Goal: Task Accomplishment & Management: Use online tool/utility

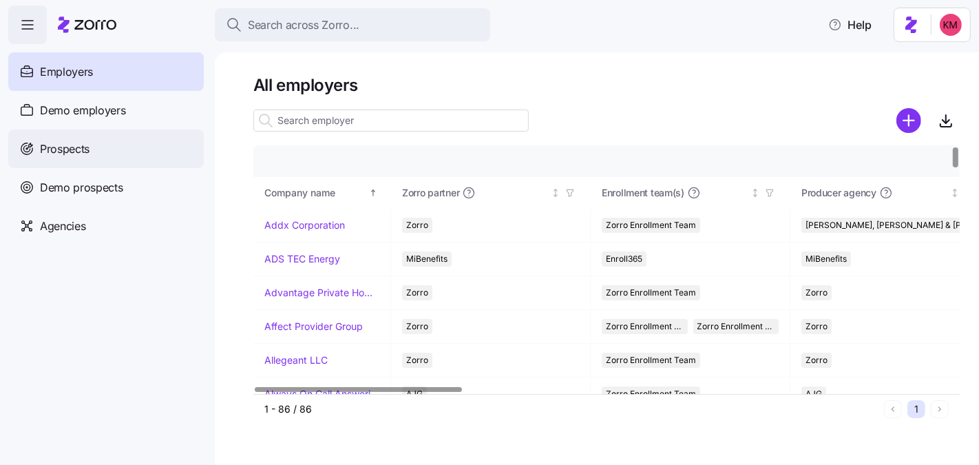
click at [109, 152] on div "Prospects" at bounding box center [106, 148] width 196 height 39
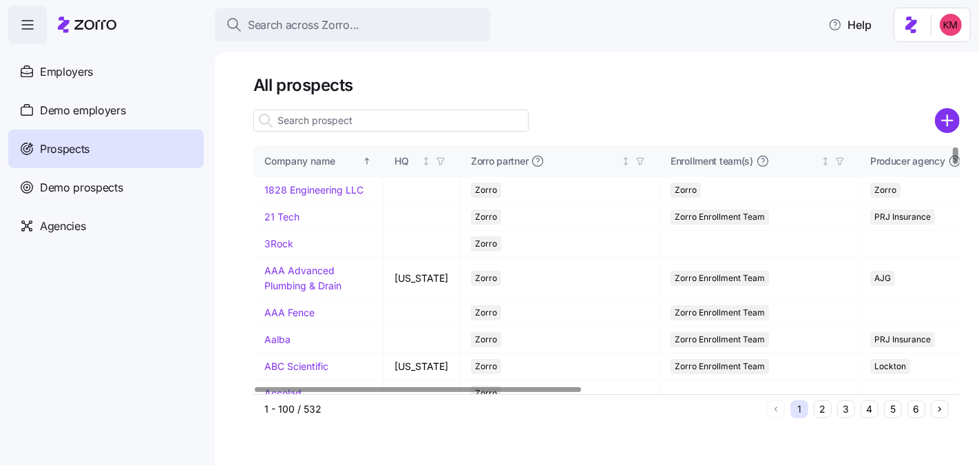
click at [302, 116] on input at bounding box center [390, 120] width 275 height 22
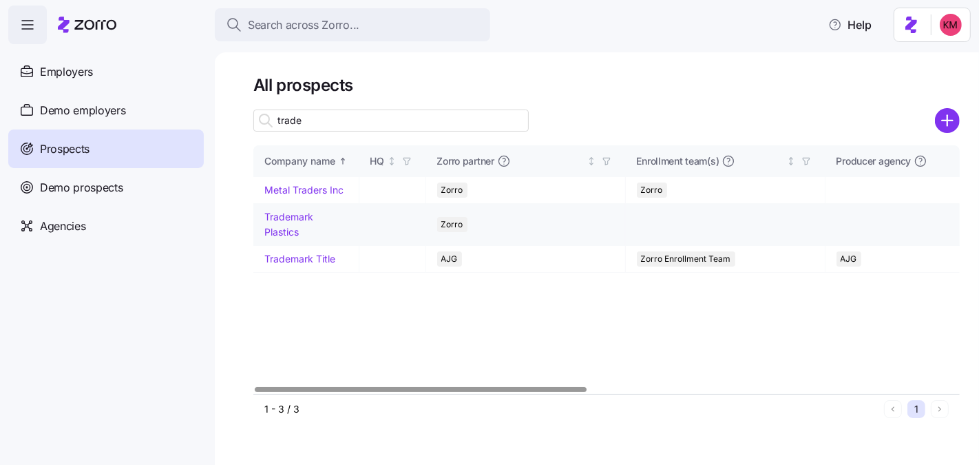
type input "trade"
click at [293, 226] on link "Trademark Plastics" at bounding box center [288, 224] width 49 height 27
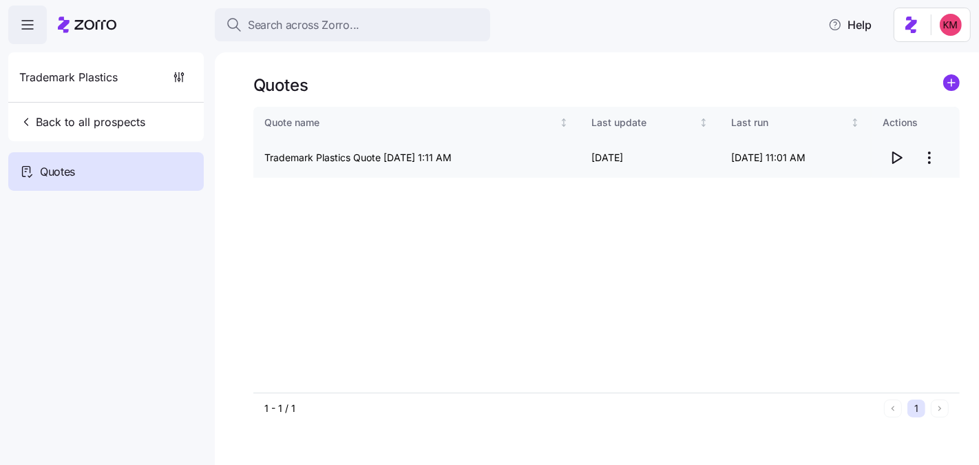
click at [938, 161] on html "Search across Zorro... Help Trademark Plastics Back to all prospects Quotes Quo…" at bounding box center [489, 297] width 979 height 595
click at [879, 188] on div "Edit quote" at bounding box center [874, 191] width 127 height 22
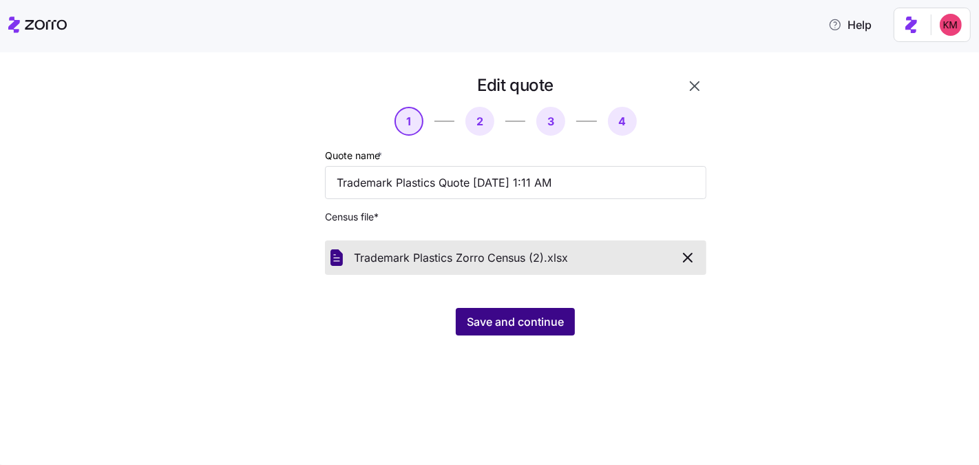
click at [526, 315] on span "Save and continue" at bounding box center [515, 321] width 97 height 17
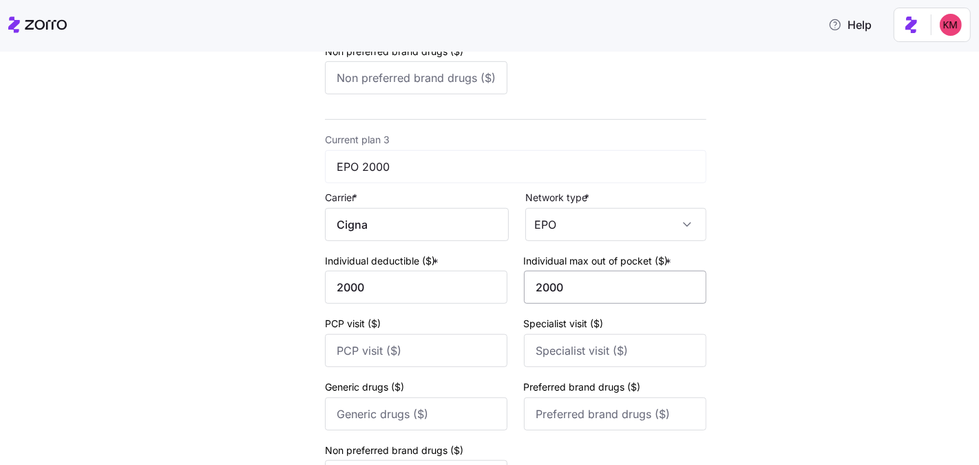
scroll to position [1007, 0]
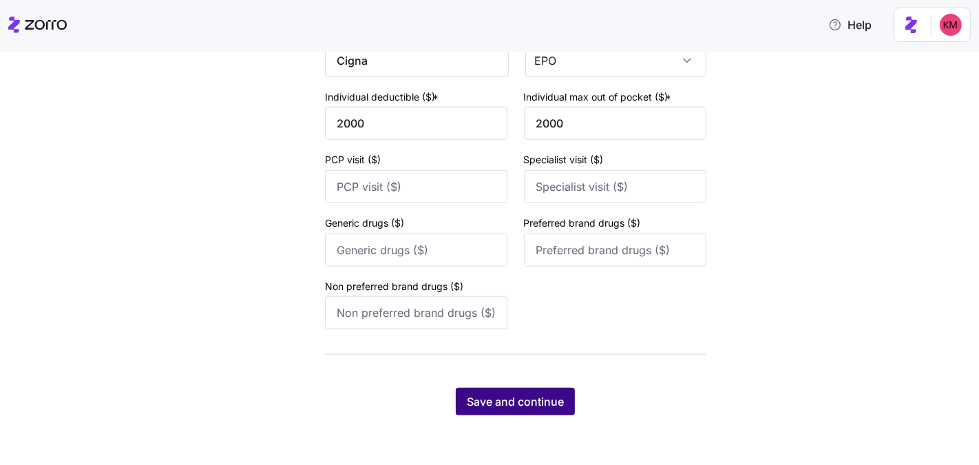
click at [529, 399] on span "Save and continue" at bounding box center [515, 401] width 97 height 17
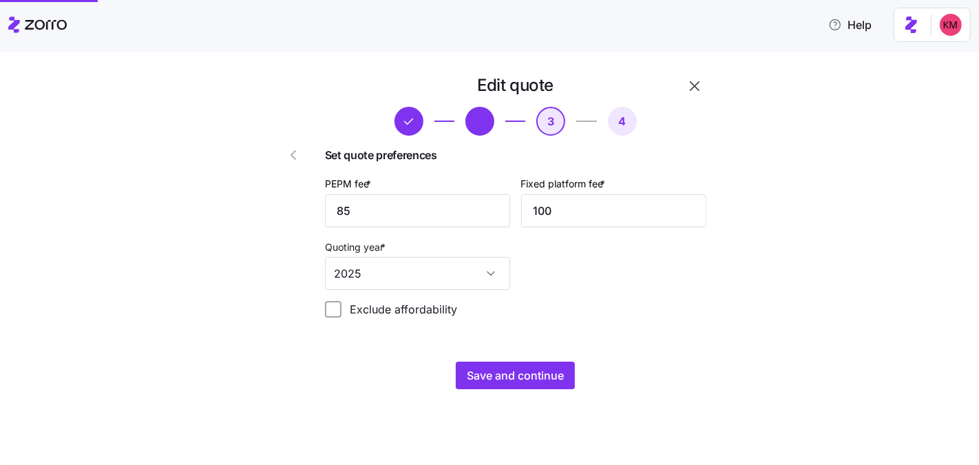
scroll to position [0, 0]
click at [552, 371] on span "Save and continue" at bounding box center [515, 375] width 97 height 17
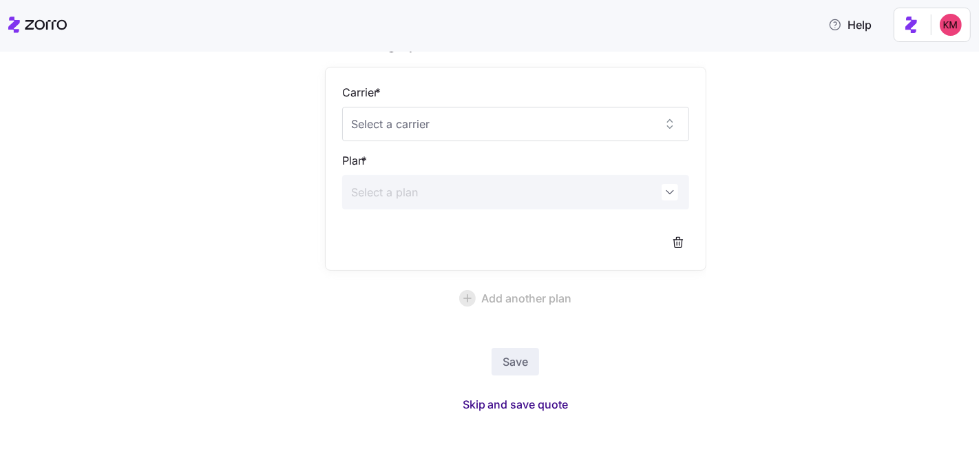
click at [499, 399] on span "Skip and save quote" at bounding box center [516, 404] width 106 height 17
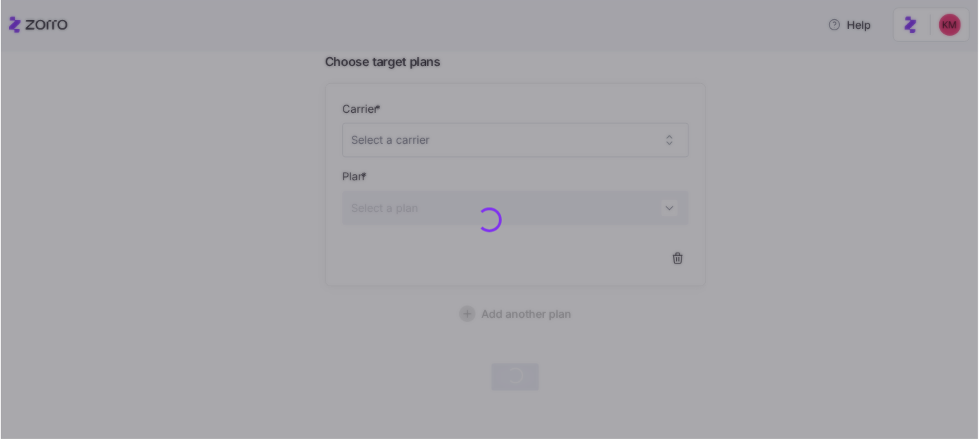
scroll to position [112, 0]
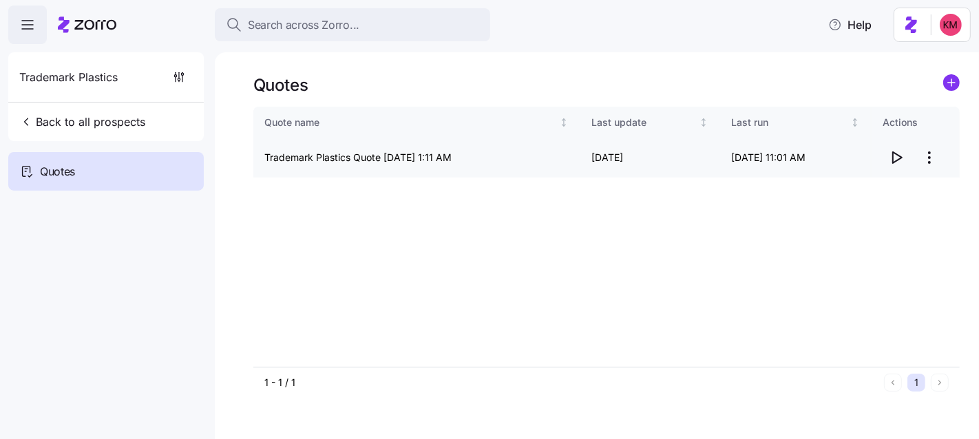
click at [893, 160] on icon "button" at bounding box center [897, 157] width 9 height 11
click at [941, 152] on html "Search across Zorro... Help Trademark Plastics Back to all prospects Quotes Quo…" at bounding box center [489, 284] width 979 height 569
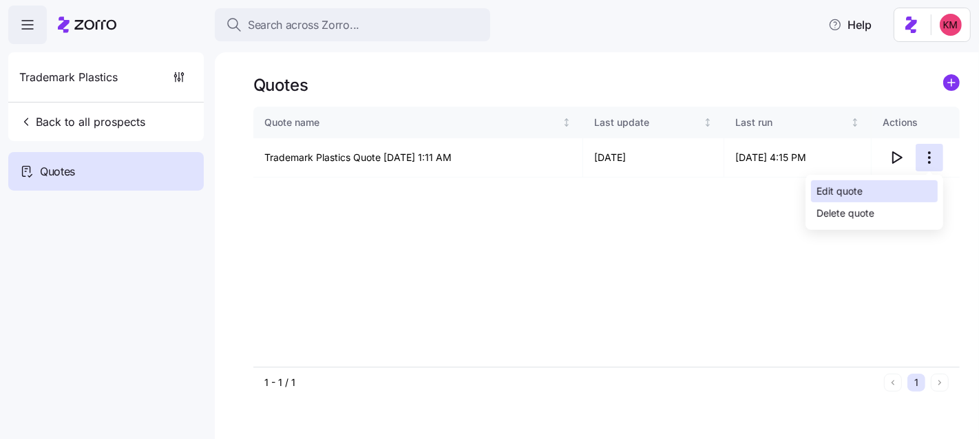
click at [870, 186] on div "Edit quote" at bounding box center [874, 191] width 127 height 22
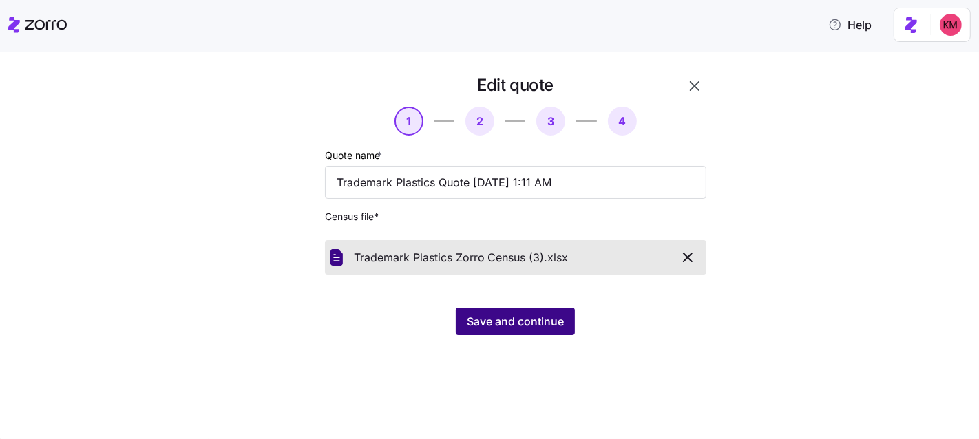
click at [531, 326] on span "Save and continue" at bounding box center [515, 321] width 97 height 17
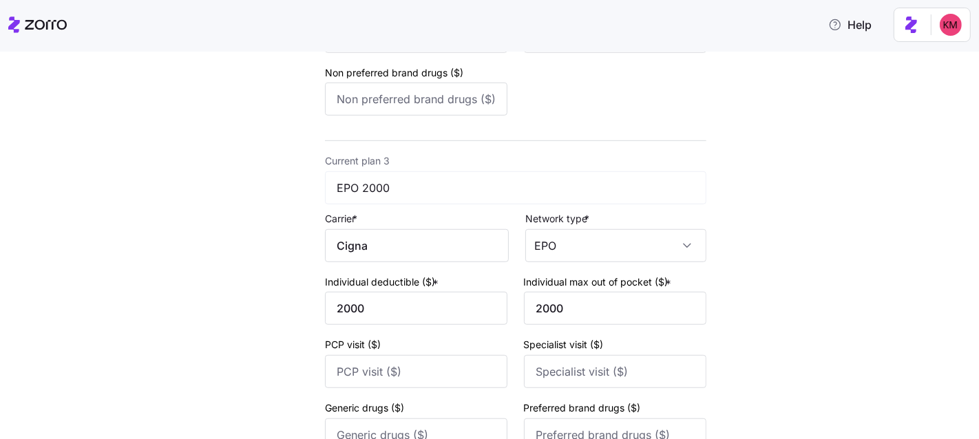
scroll to position [1033, 0]
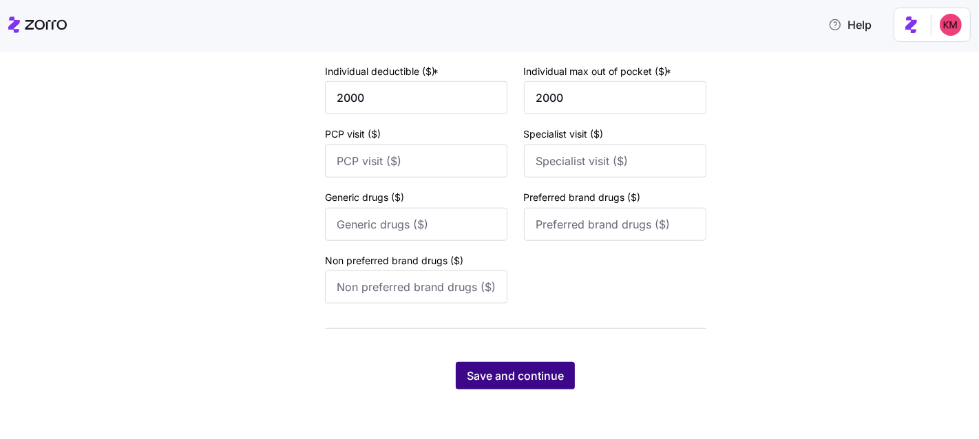
click at [537, 384] on button "Save and continue" at bounding box center [515, 376] width 119 height 28
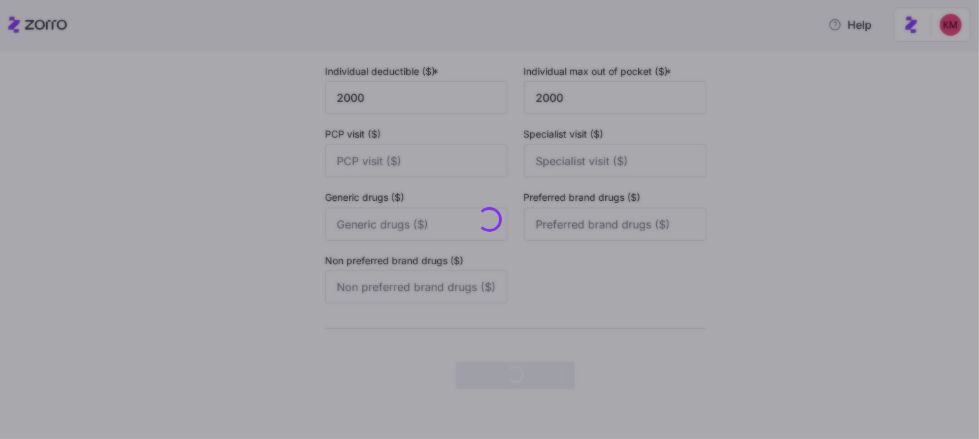
scroll to position [0, 0]
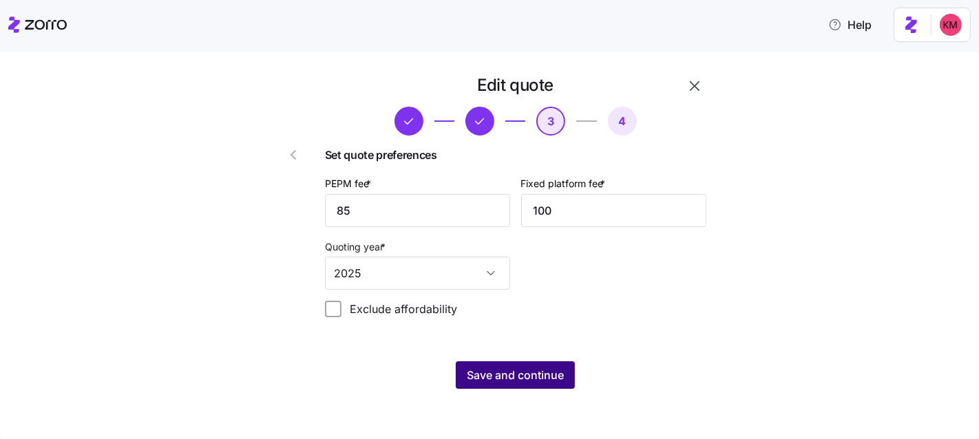
click at [536, 370] on span "Save and continue" at bounding box center [515, 375] width 97 height 17
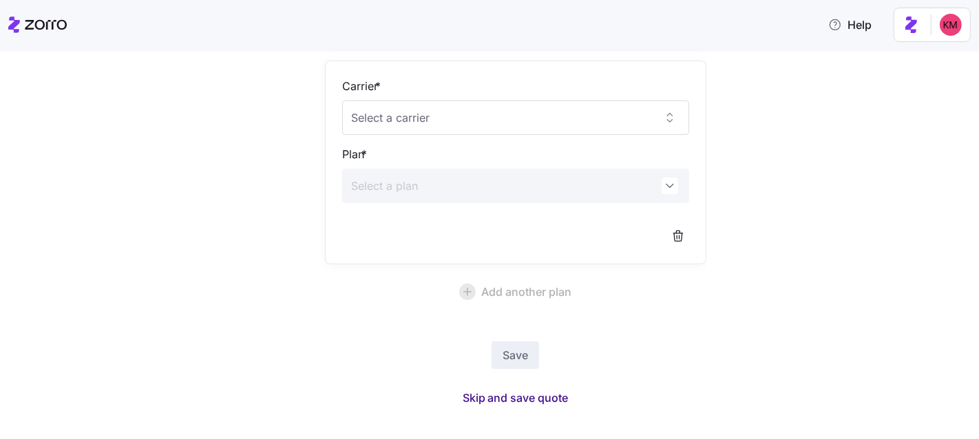
scroll to position [153, 0]
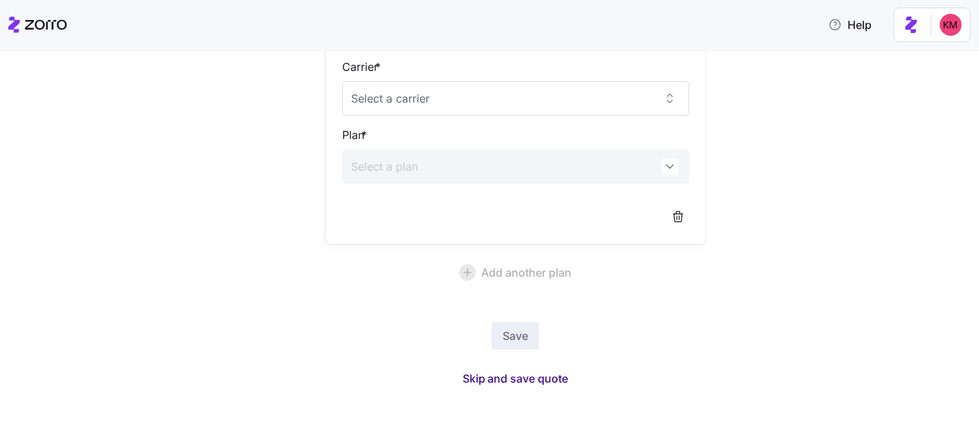
click at [515, 368] on button "Skip and save quote" at bounding box center [516, 378] width 128 height 25
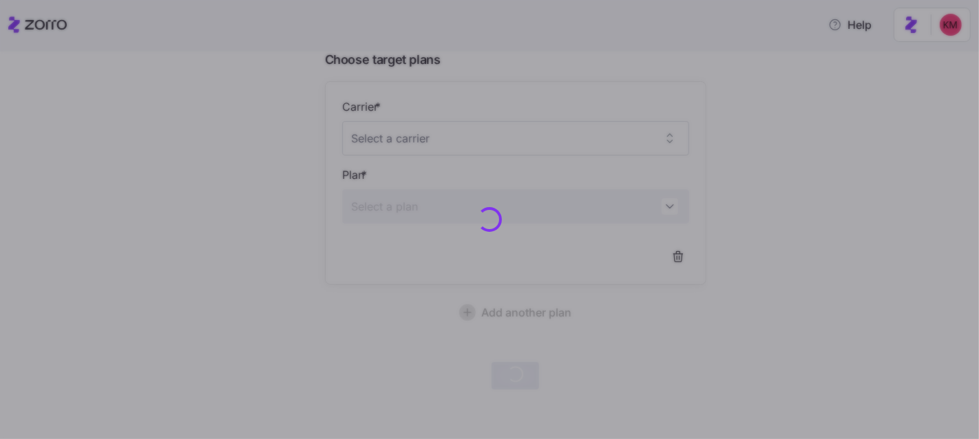
scroll to position [112, 0]
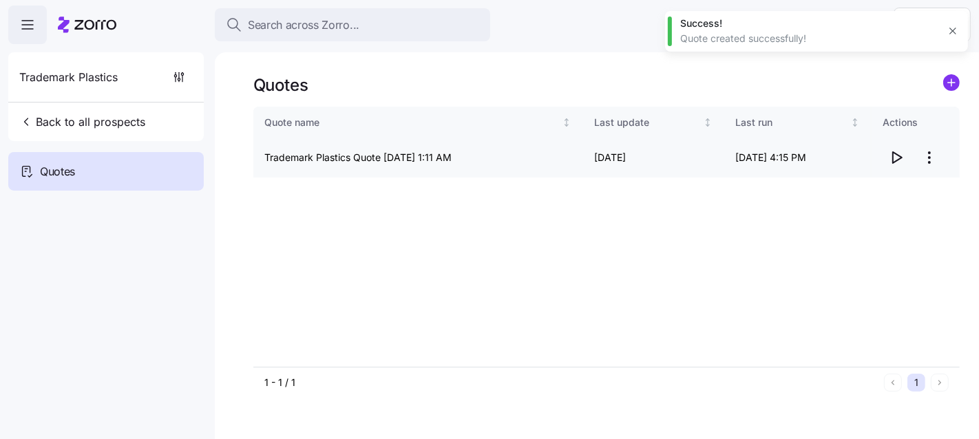
click at [902, 154] on icon "button" at bounding box center [896, 157] width 17 height 17
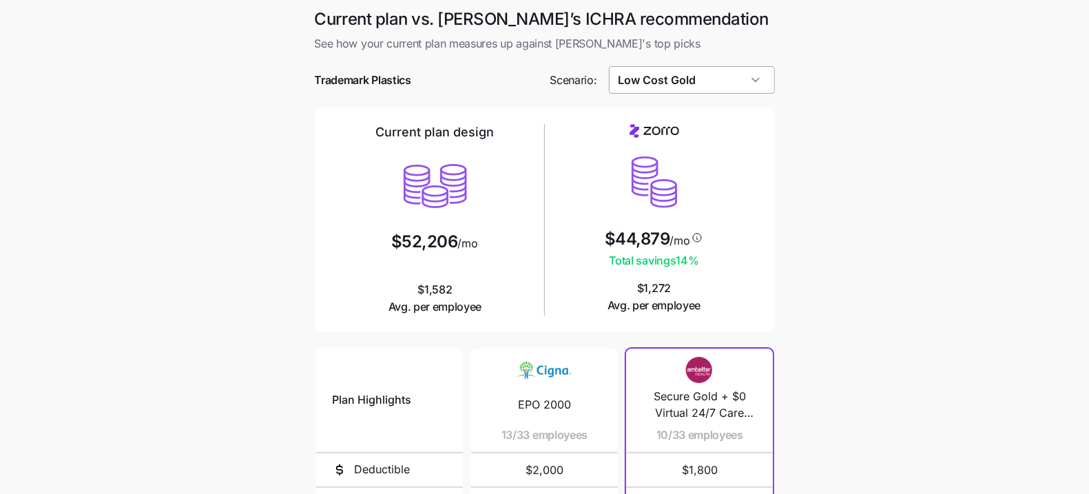
click at [663, 88] on input "Low Cost Gold" at bounding box center [692, 80] width 166 height 28
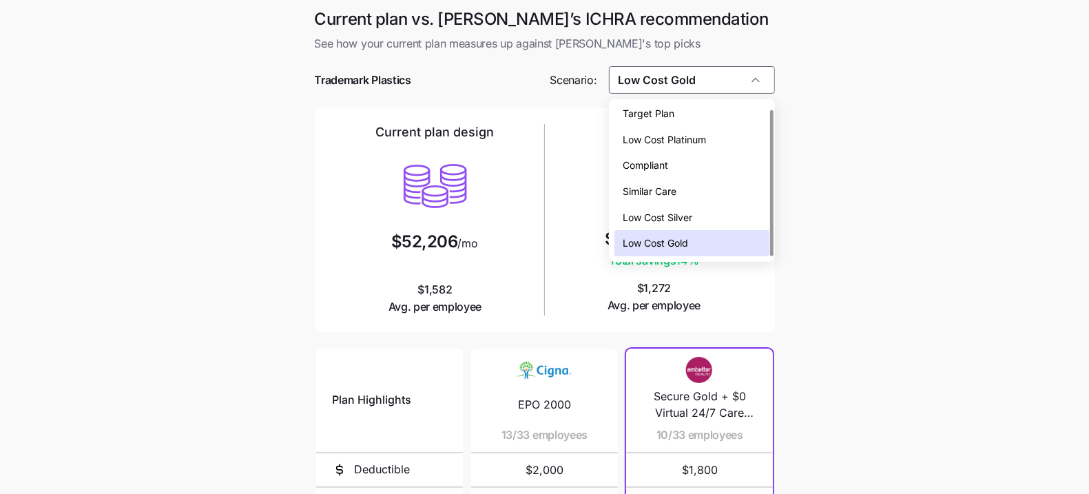
click at [680, 213] on span "Low Cost Silver" at bounding box center [657, 217] width 70 height 15
type input "Low Cost Silver"
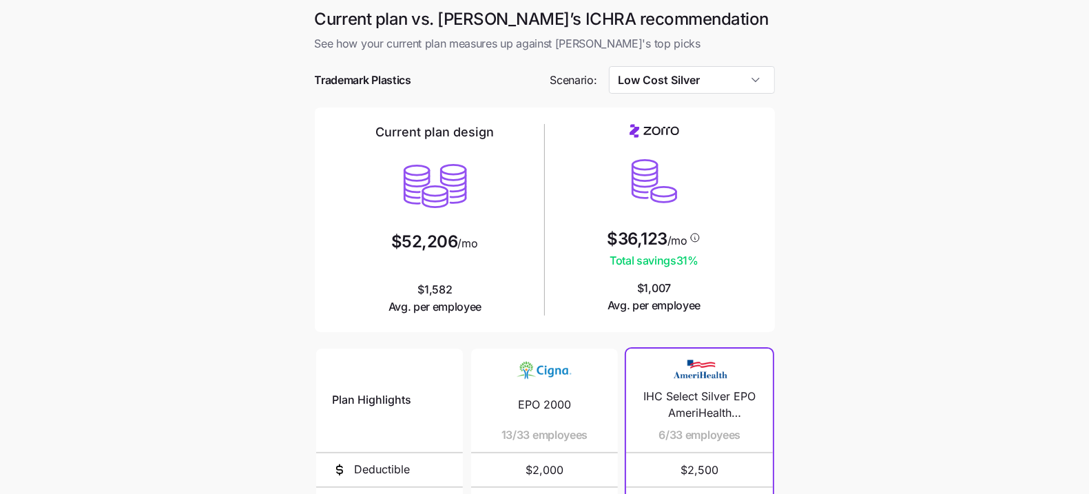
scroll to position [257, 0]
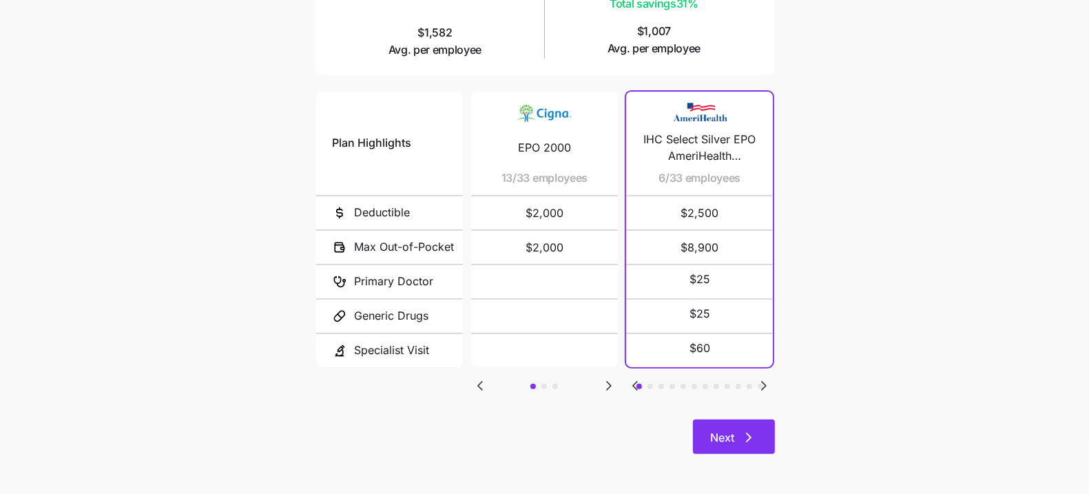
click at [747, 450] on button "Next" at bounding box center [734, 436] width 82 height 34
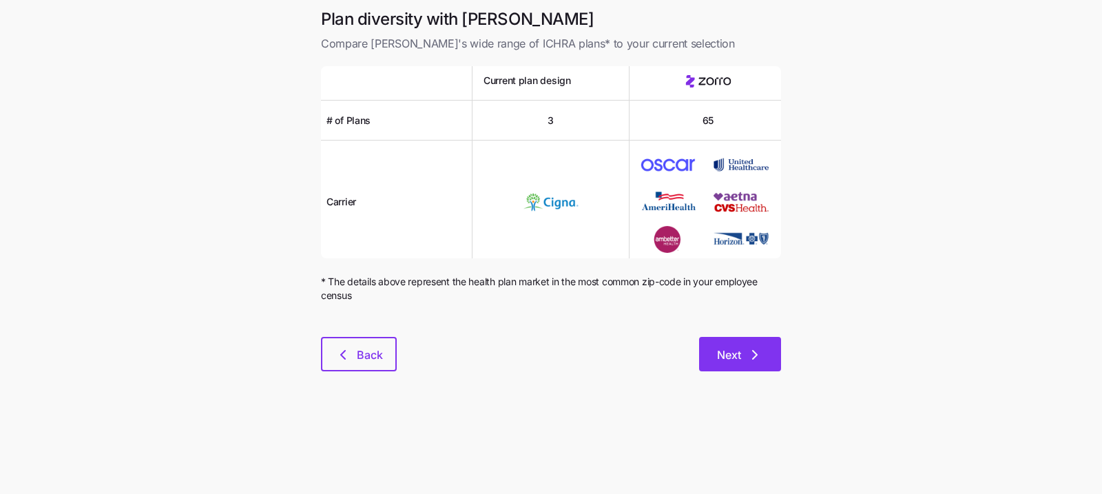
click at [764, 362] on button "Next" at bounding box center [740, 354] width 82 height 34
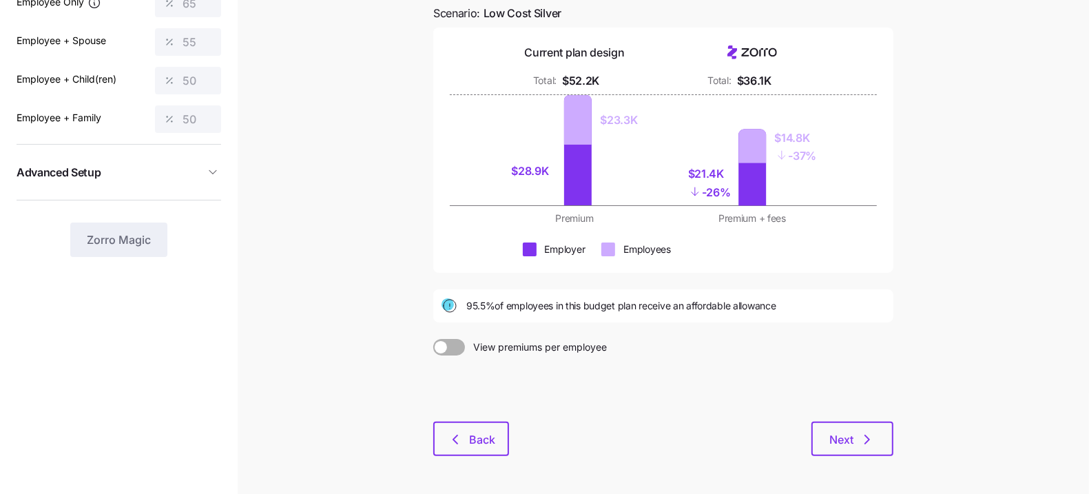
scroll to position [166, 0]
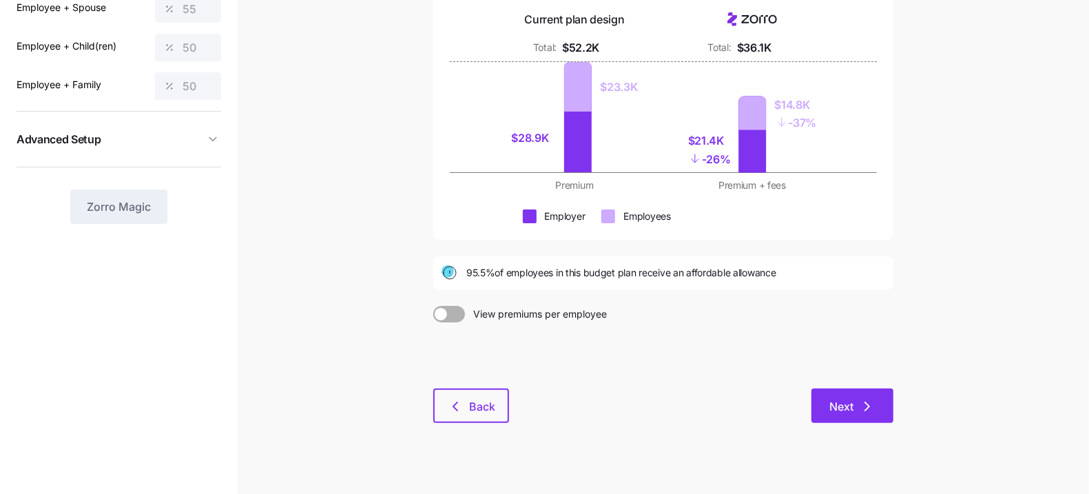
click at [885, 414] on button "Next" at bounding box center [852, 405] width 82 height 34
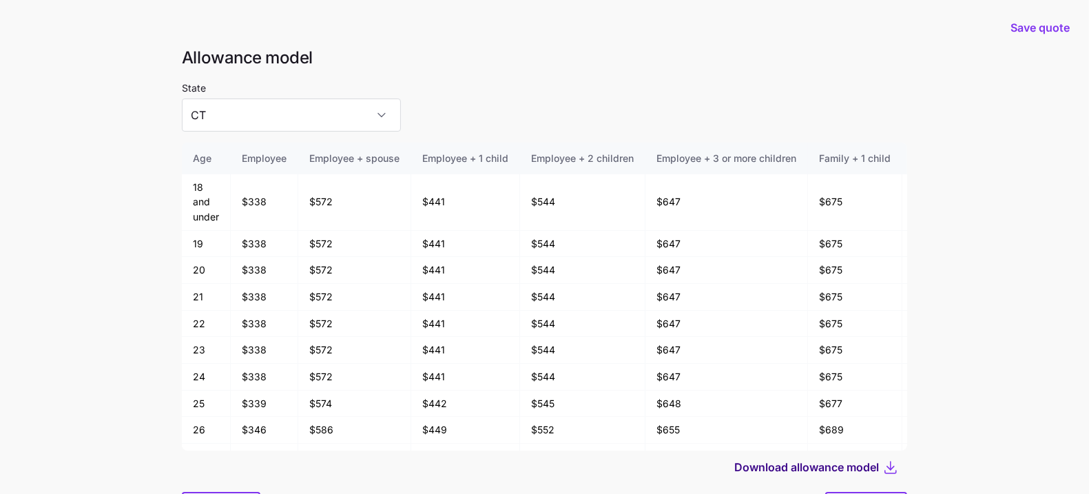
click at [851, 465] on span "Download allowance model" at bounding box center [806, 467] width 145 height 17
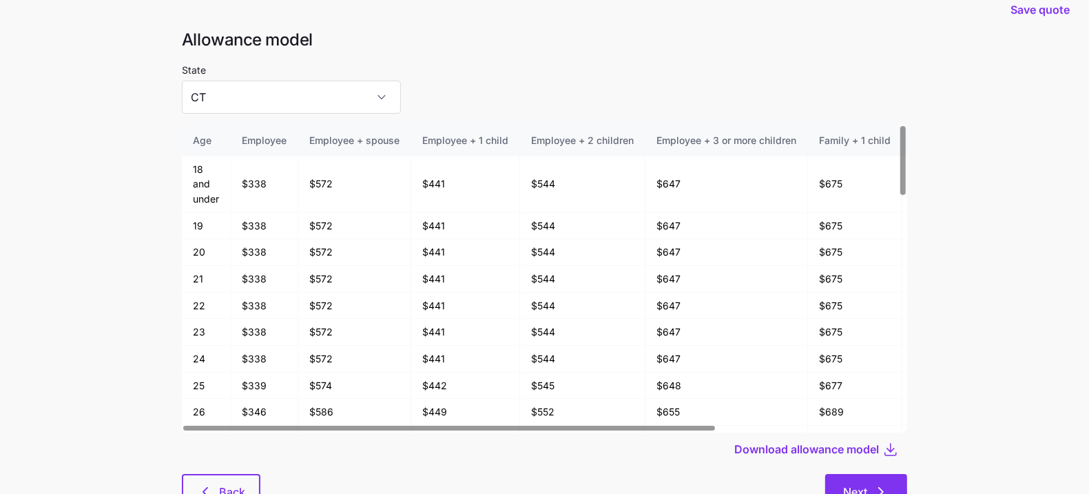
scroll to position [73, 0]
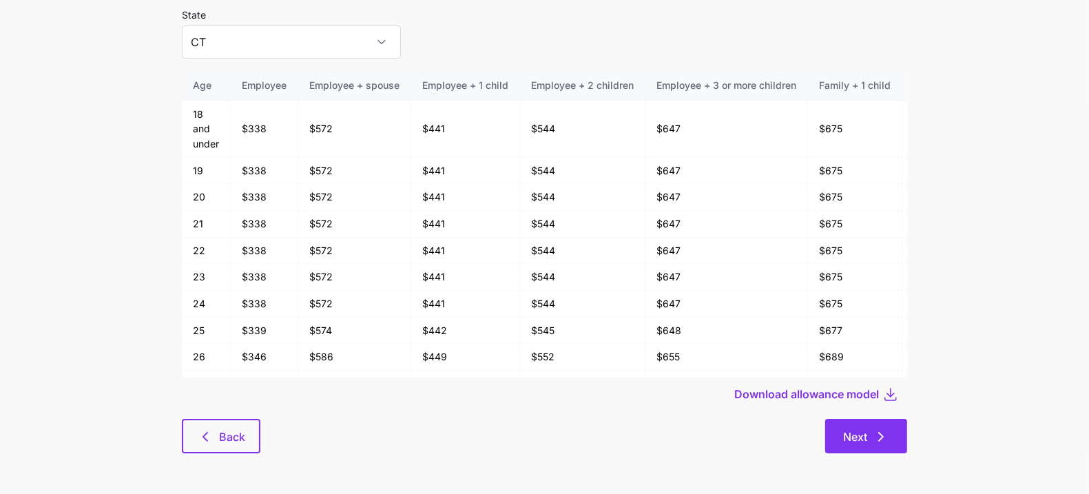
click at [874, 436] on icon "button" at bounding box center [880, 436] width 17 height 17
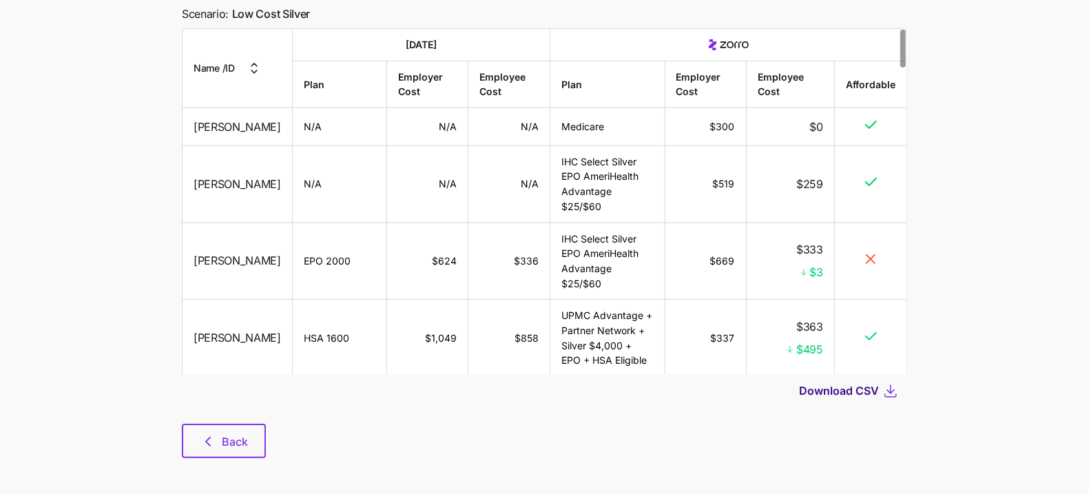
scroll to position [120, 0]
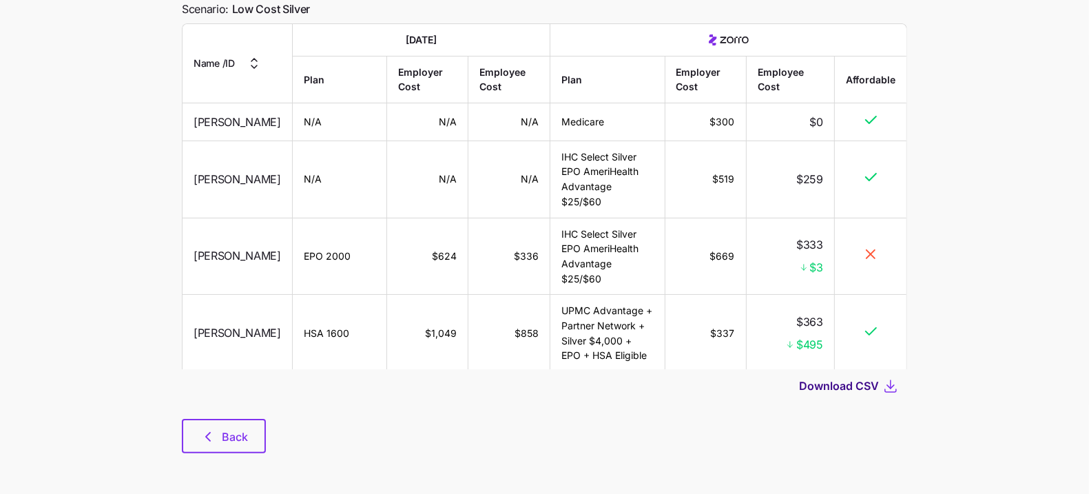
click at [815, 388] on span "Download CSV" at bounding box center [839, 385] width 80 height 17
click at [216, 436] on span "Back" at bounding box center [224, 436] width 48 height 17
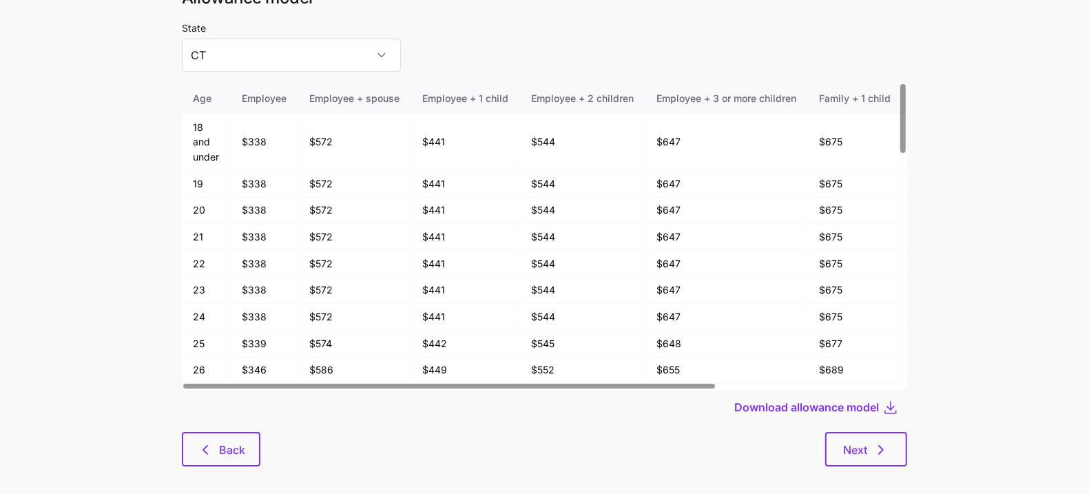
scroll to position [73, 0]
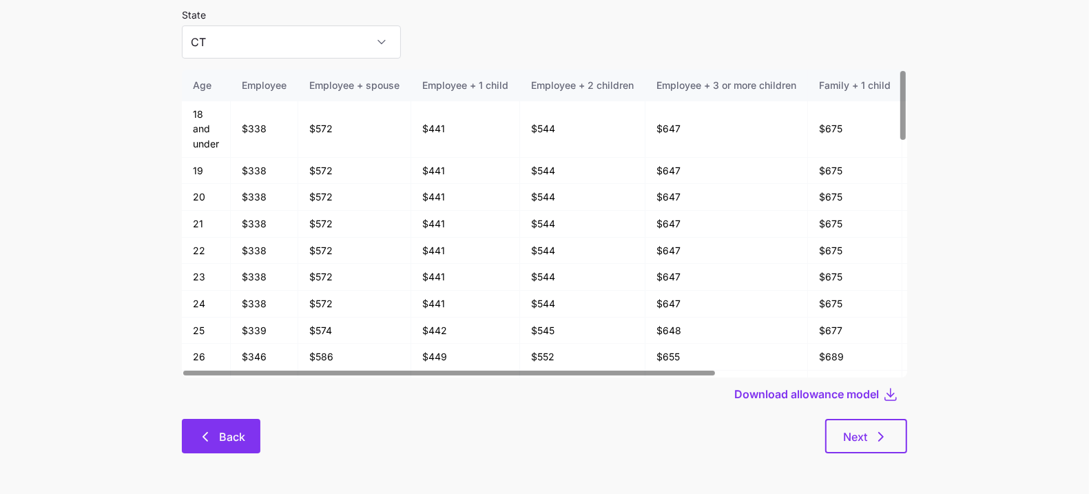
click at [240, 442] on span "Back" at bounding box center [232, 436] width 26 height 17
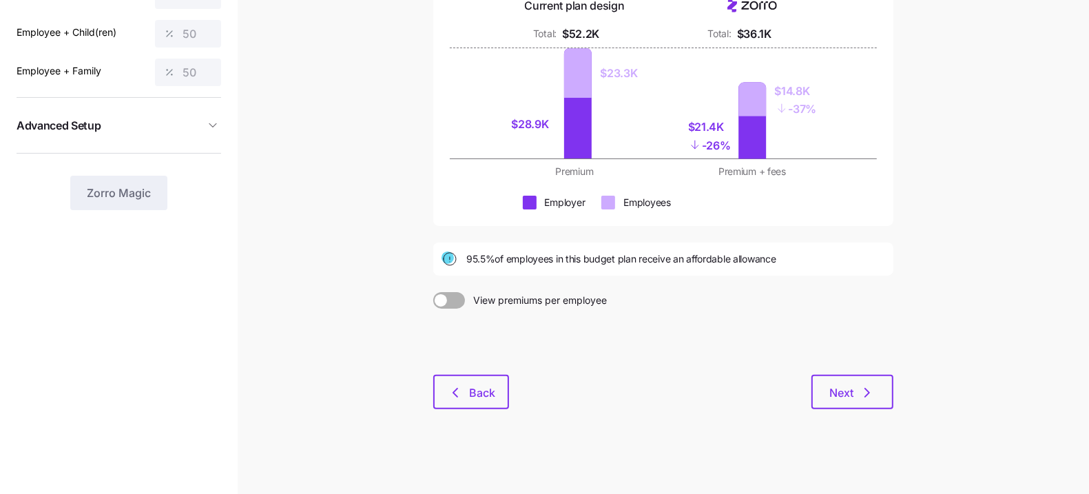
scroll to position [182, 0]
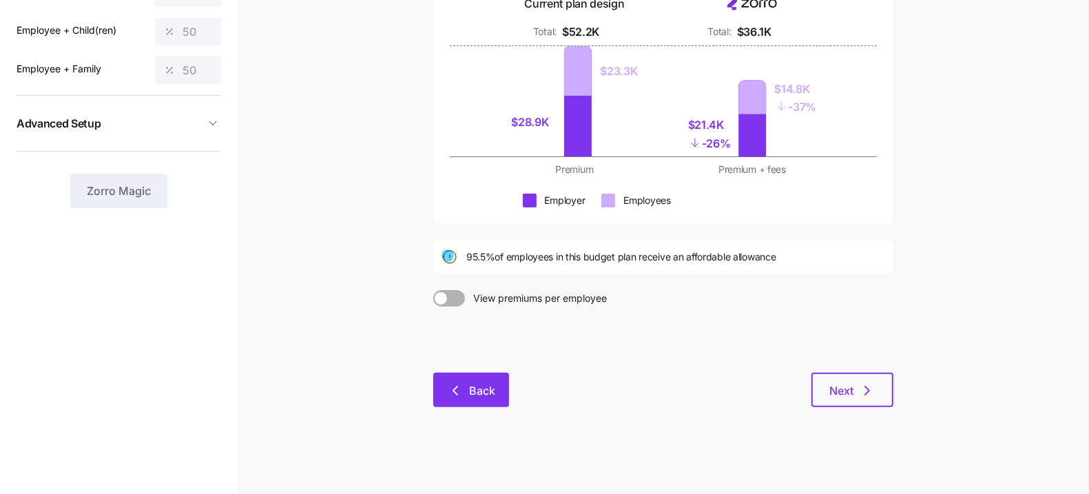
click at [459, 392] on icon "button" at bounding box center [455, 390] width 17 height 17
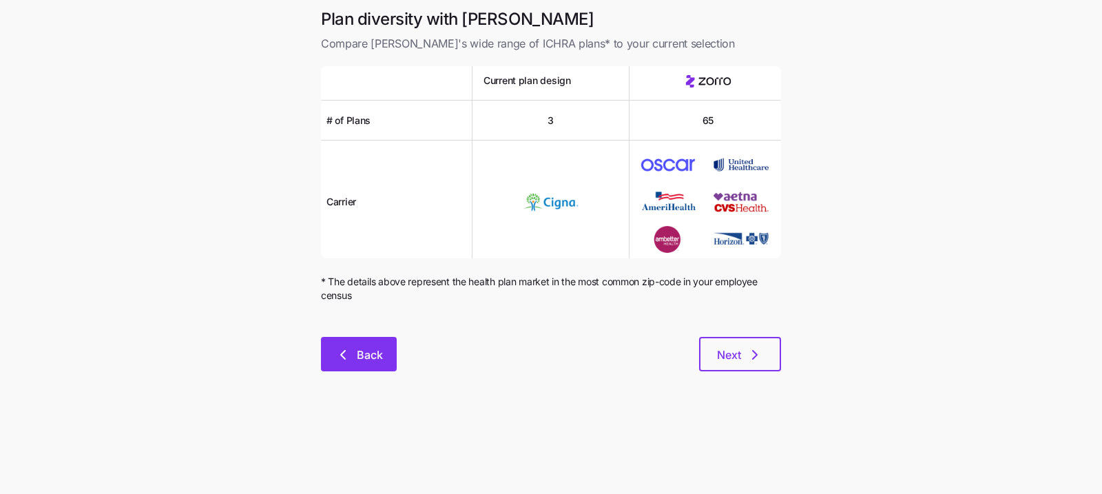
click at [380, 368] on button "Back" at bounding box center [359, 354] width 76 height 34
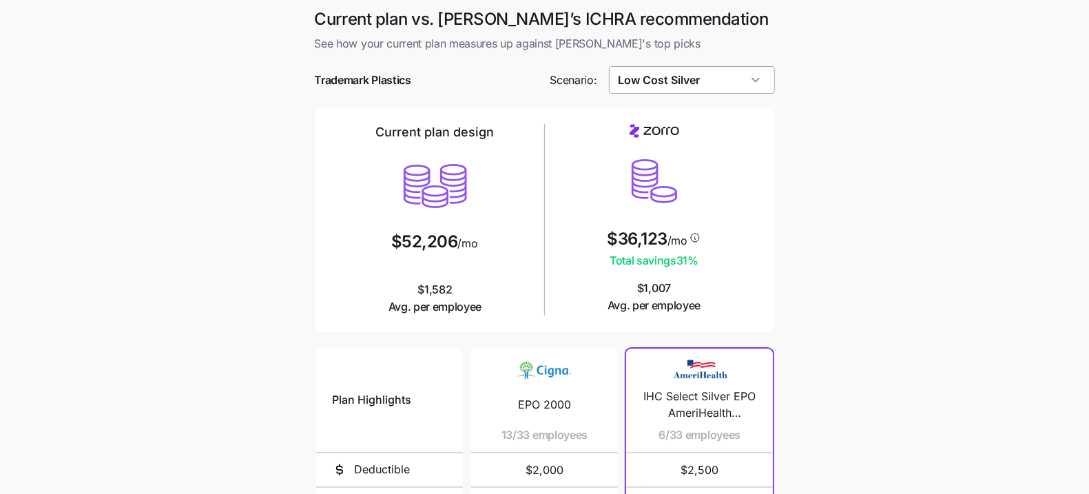
click at [747, 87] on input "Low Cost Silver" at bounding box center [692, 80] width 166 height 28
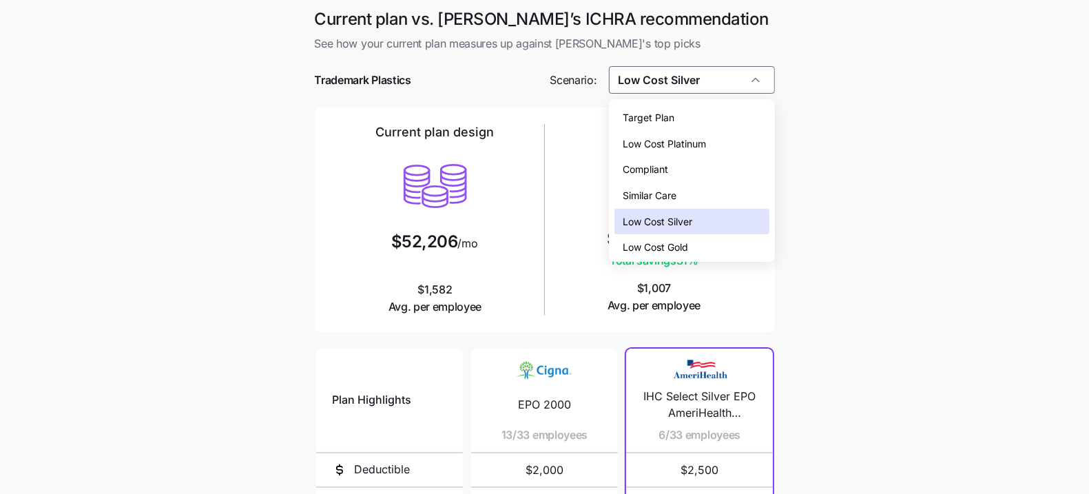
drag, startPoint x: 729, startPoint y: 244, endPoint x: 738, endPoint y: 246, distance: 9.1
click at [728, 244] on div "Low Cost Gold" at bounding box center [691, 247] width 154 height 26
type input "Low Cost Gold"
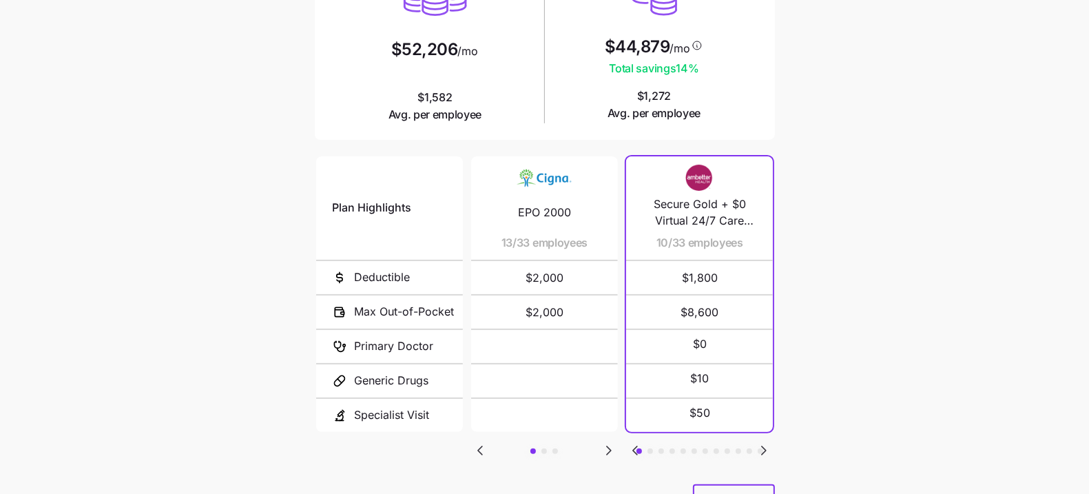
scroll to position [257, 0]
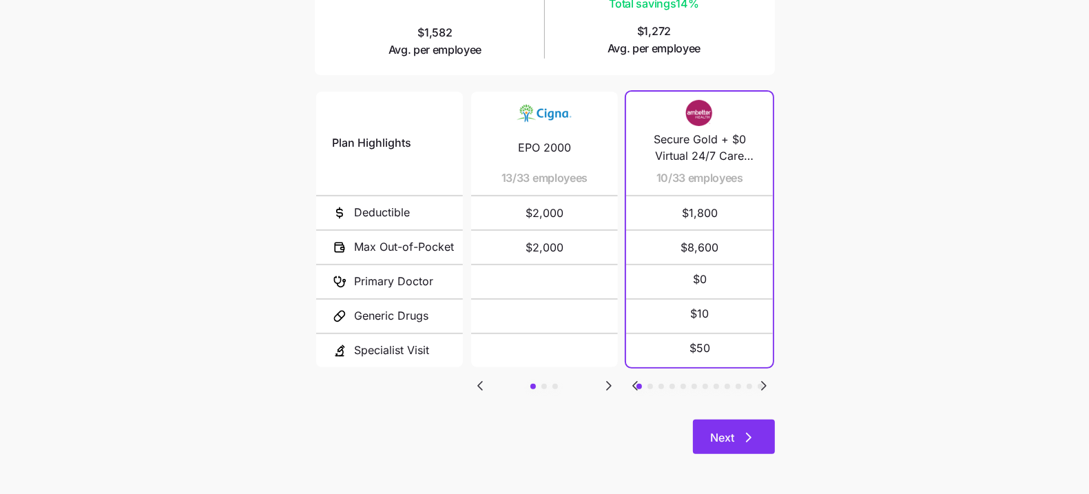
click at [749, 434] on icon "button" at bounding box center [748, 437] width 17 height 17
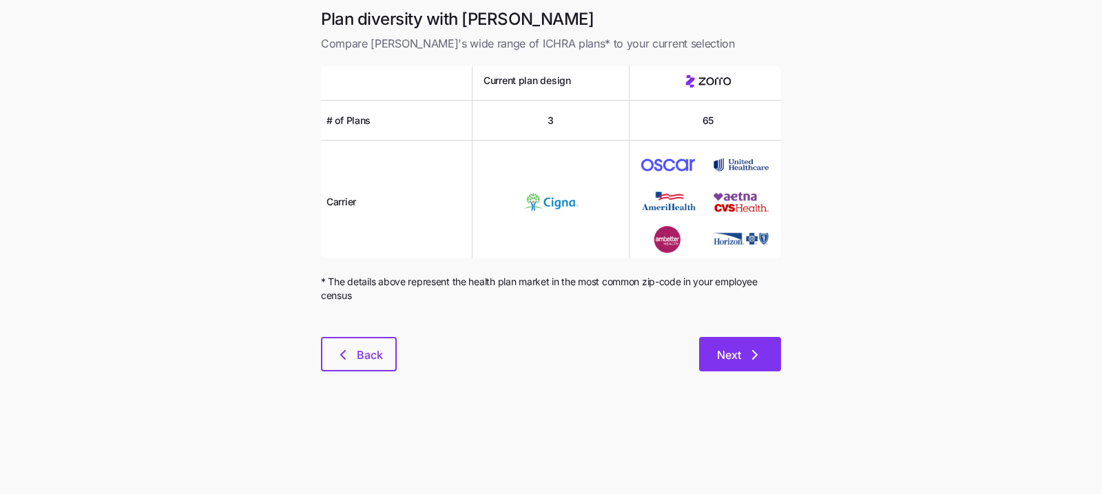
click at [748, 365] on button "Next" at bounding box center [740, 354] width 82 height 34
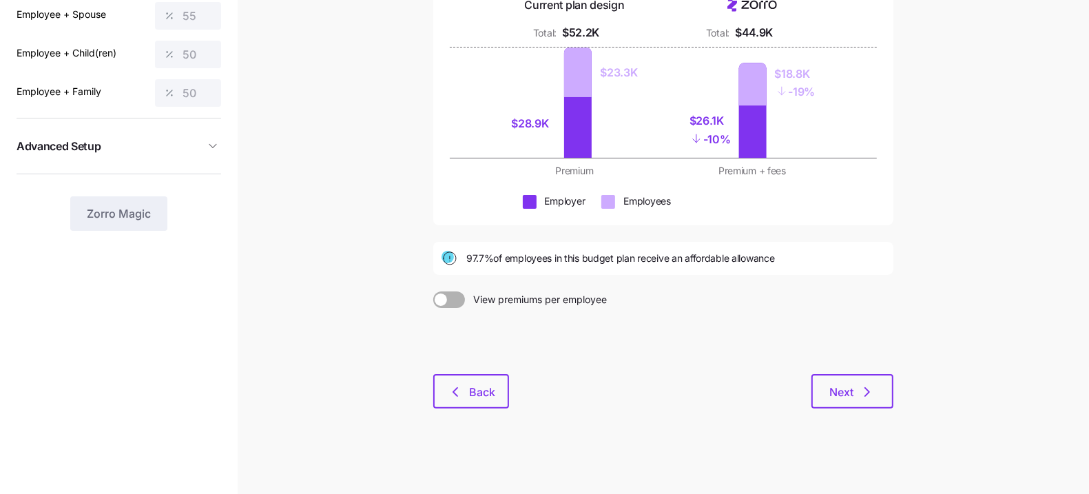
scroll to position [160, 0]
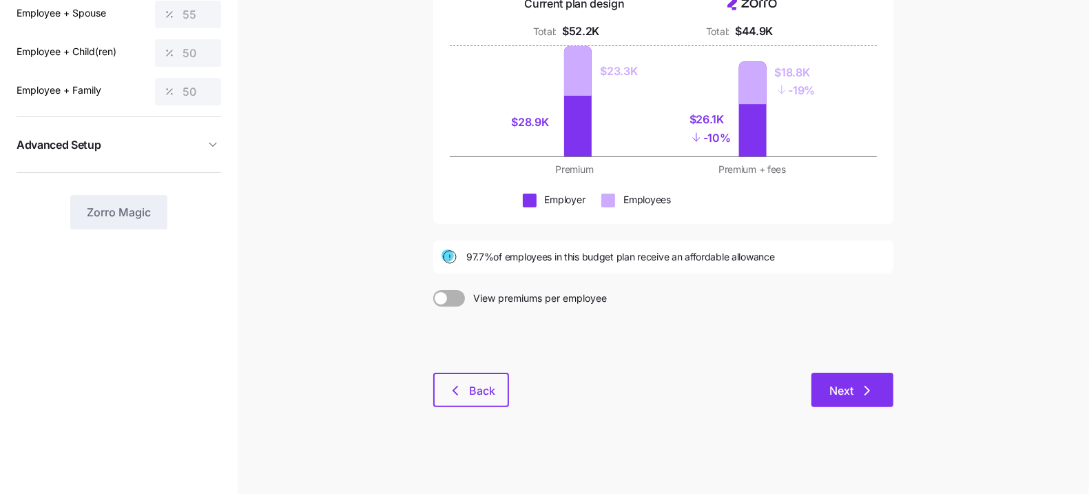
click at [824, 380] on button "Next" at bounding box center [852, 390] width 82 height 34
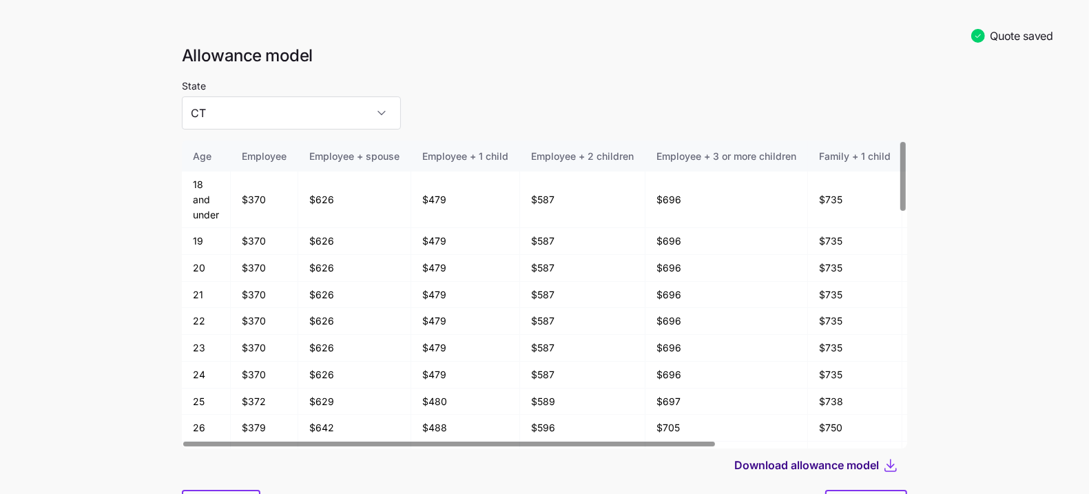
click at [846, 463] on span "Download allowance model" at bounding box center [806, 465] width 145 height 17
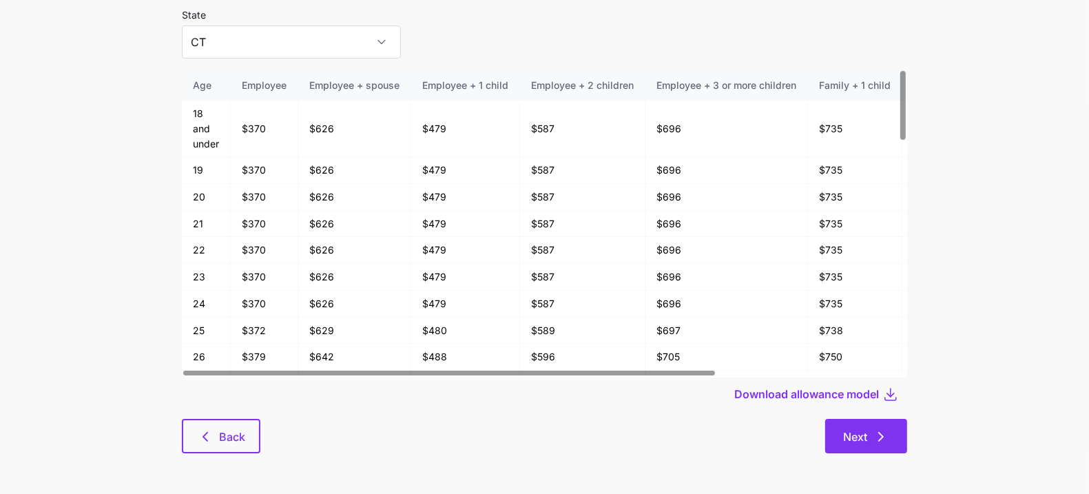
click at [883, 422] on button "Next" at bounding box center [866, 436] width 82 height 34
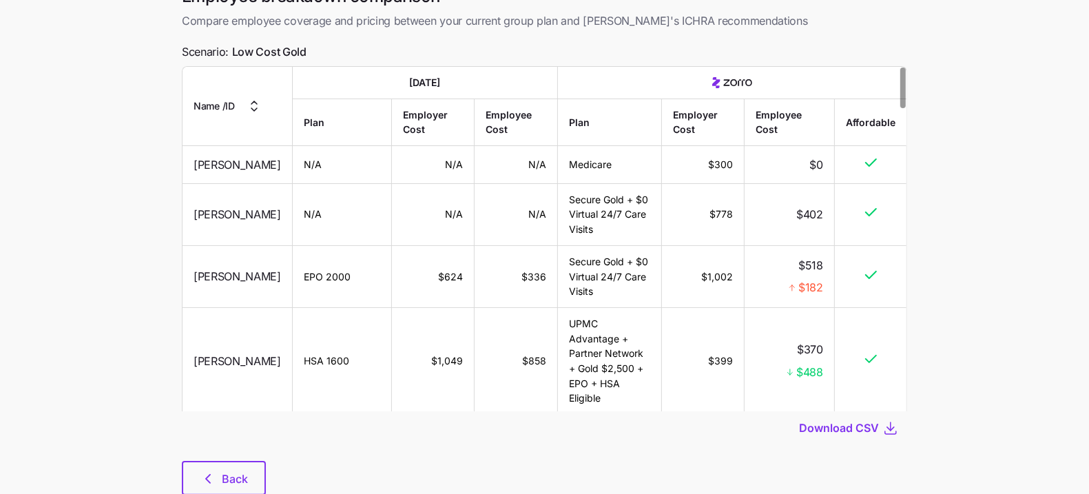
scroll to position [102, 0]
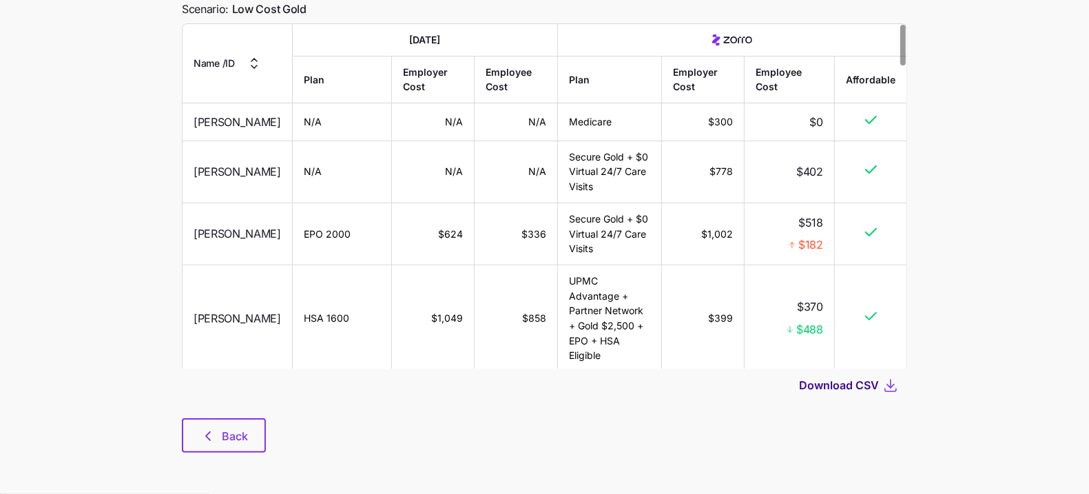
click at [854, 390] on span "Download CSV" at bounding box center [839, 385] width 80 height 17
